Goal: Information Seeking & Learning: Learn about a topic

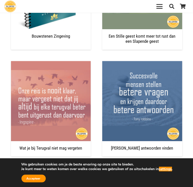
scroll to position [717, 0]
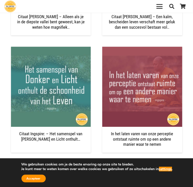
scroll to position [742, 0]
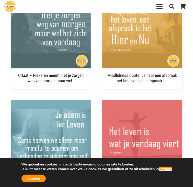
scroll to position [768, 0]
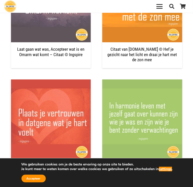
scroll to position [793, 0]
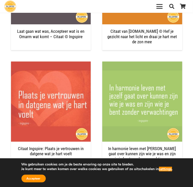
click at [124, 186] on span "6" at bounding box center [121, 189] width 3 height 7
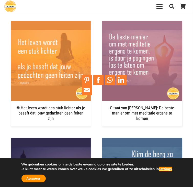
scroll to position [717, 0]
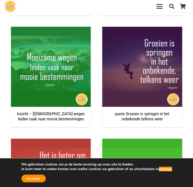
scroll to position [717, 0]
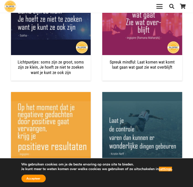
scroll to position [768, 0]
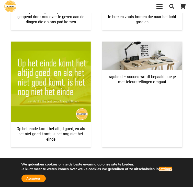
scroll to position [717, 0]
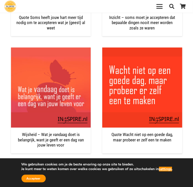
scroll to position [717, 0]
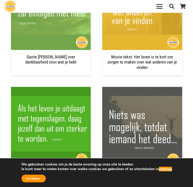
scroll to position [768, 0]
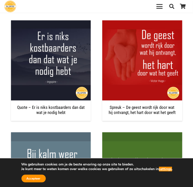
scroll to position [717, 0]
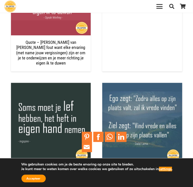
scroll to position [768, 0]
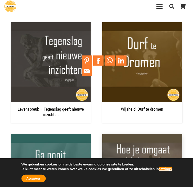
scroll to position [717, 0]
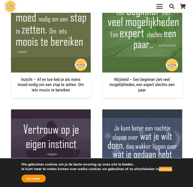
scroll to position [768, 0]
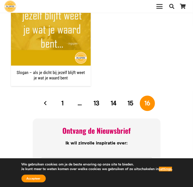
scroll to position [537, 0]
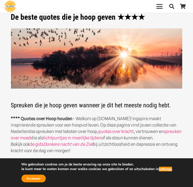
scroll to position [26, 0]
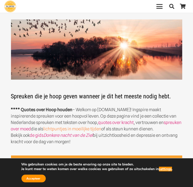
click at [50, 126] on link "lichtpuntjes in moeilijke tijden" at bounding box center [73, 128] width 58 height 5
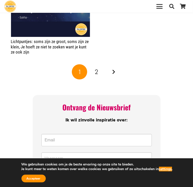
scroll to position [845, 0]
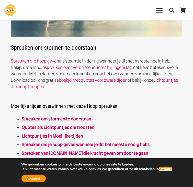
scroll to position [102, 0]
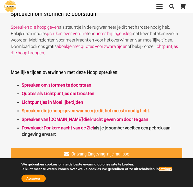
click at [92, 112] on strong "Spreuken die je hoop geven wanneer je dit het meeste nodig hebt." at bounding box center [86, 110] width 128 height 5
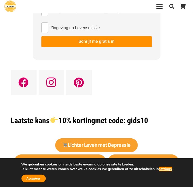
scroll to position [973, 0]
